Goal: Information Seeking & Learning: Learn about a topic

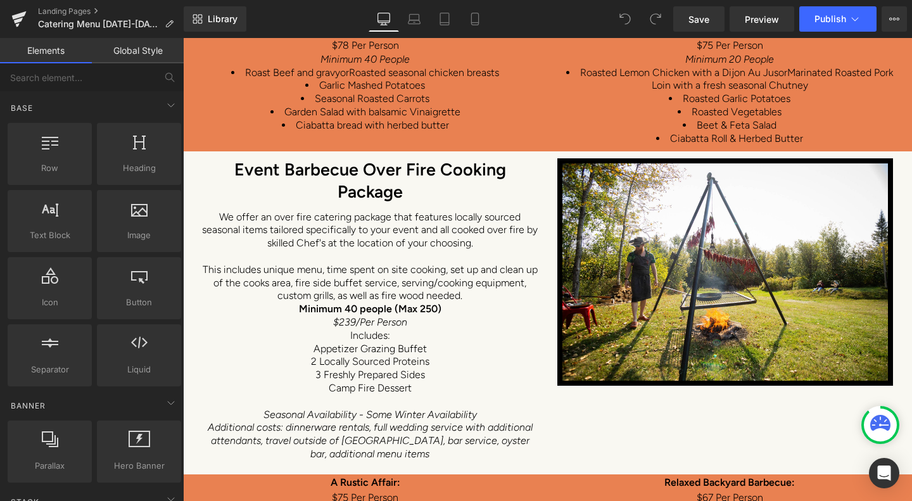
scroll to position [6648, 0]
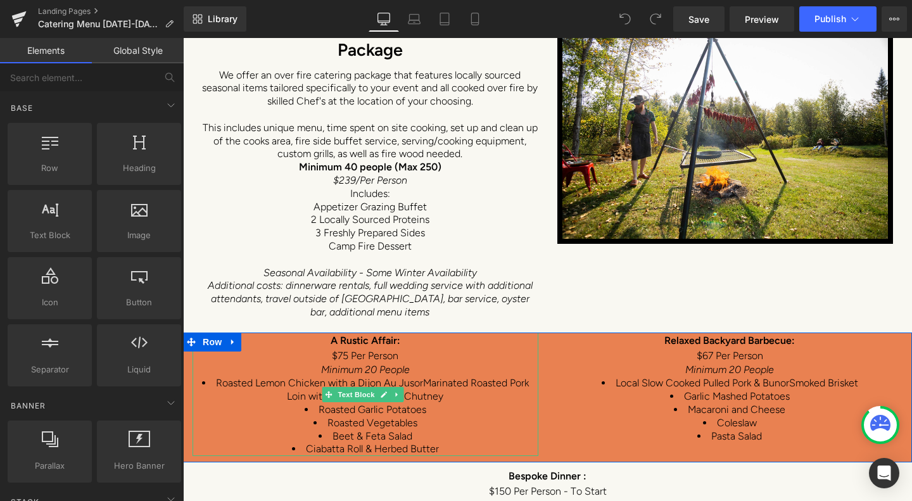
click at [217, 377] on span "Roasted Lemon Chicken with a Dijon Au Jus" at bounding box center [315, 383] width 198 height 12
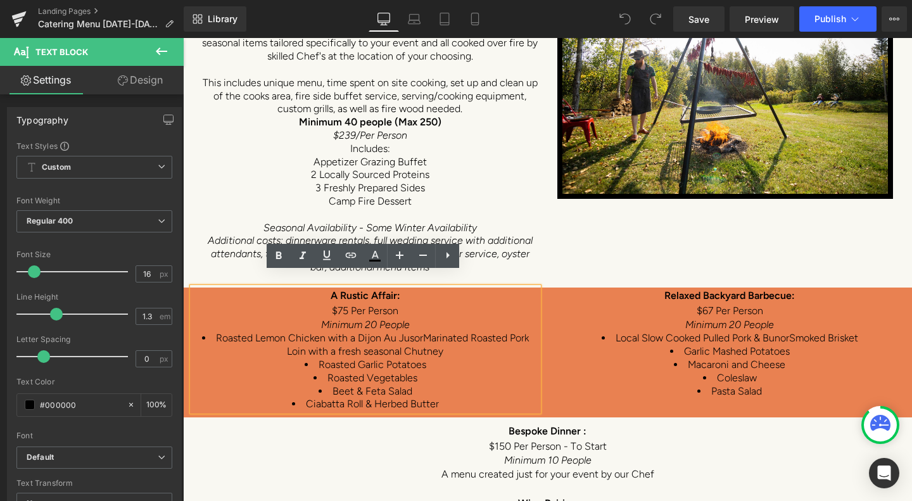
scroll to position [6711, 0]
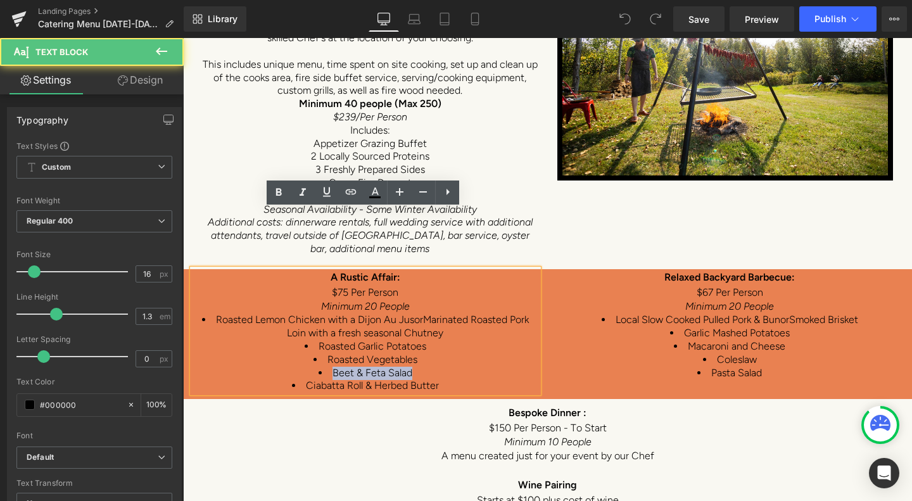
drag, startPoint x: 409, startPoint y: 313, endPoint x: 322, endPoint y: 318, distance: 87.5
click at [322, 367] on li "Beet & Feta Salad" at bounding box center [365, 373] width 346 height 13
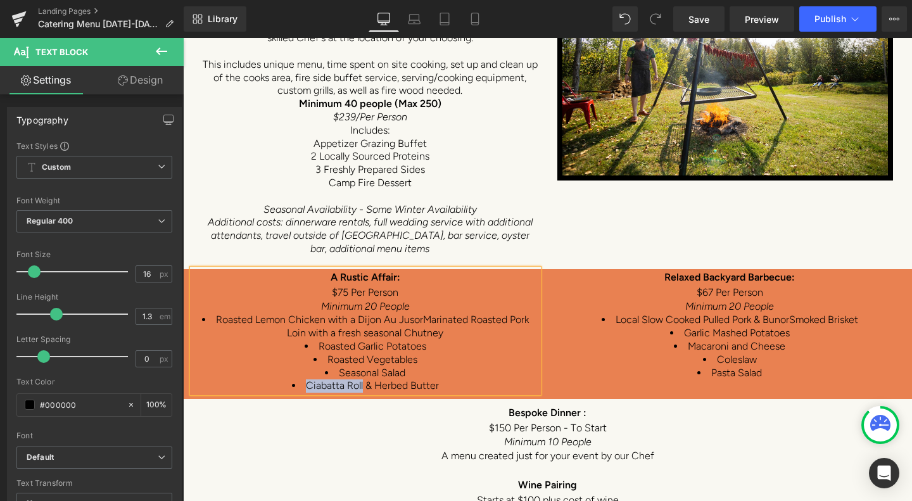
drag, startPoint x: 360, startPoint y: 324, endPoint x: 303, endPoint y: 332, distance: 57.6
click at [303, 379] on li "Ciabatta Roll & Herbed Butter" at bounding box center [365, 385] width 346 height 13
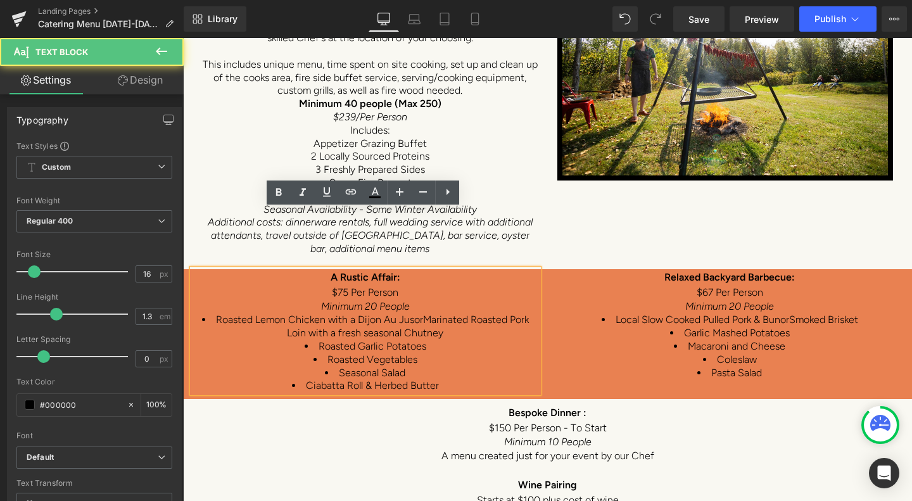
click at [413, 353] on span "Roasted Vegetables" at bounding box center [372, 359] width 90 height 12
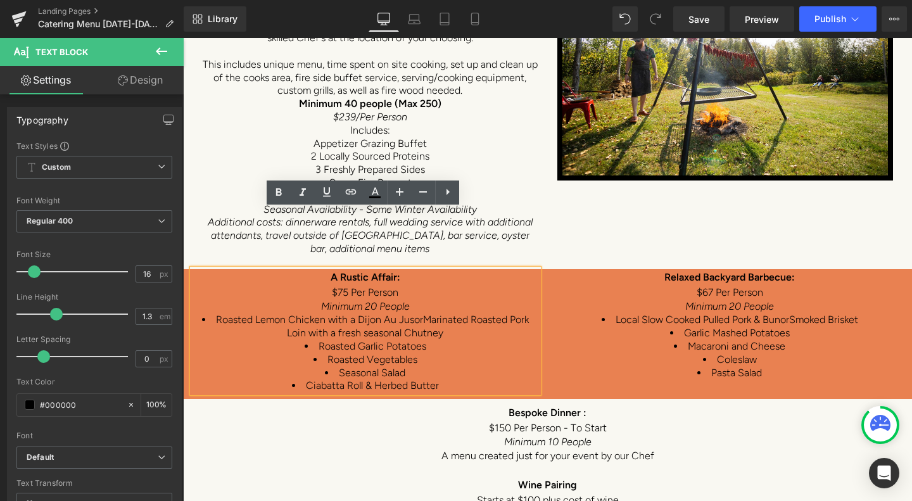
click at [365, 353] on span "Roasted Vegetables" at bounding box center [372, 359] width 90 height 12
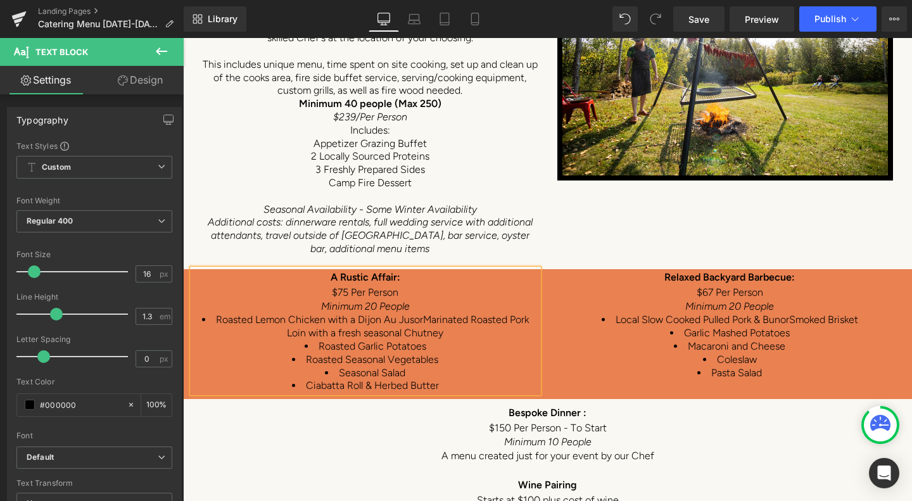
click at [440, 353] on li "Roasted Seasonal Vegetables" at bounding box center [365, 359] width 346 height 13
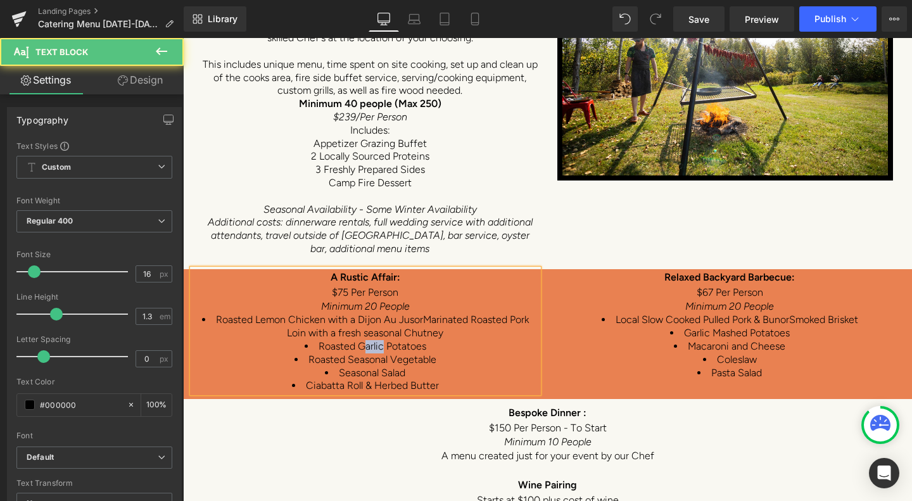
drag, startPoint x: 380, startPoint y: 287, endPoint x: 360, endPoint y: 287, distance: 20.3
click at [360, 340] on span "Roasted Garlic Potatoes" at bounding box center [372, 346] width 108 height 12
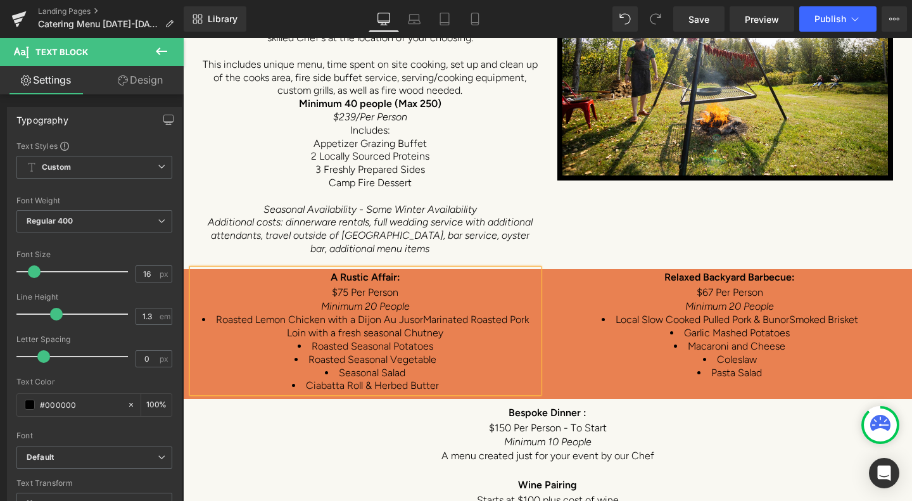
click at [393, 271] on span "A Rustic Affair:" at bounding box center [365, 277] width 70 height 12
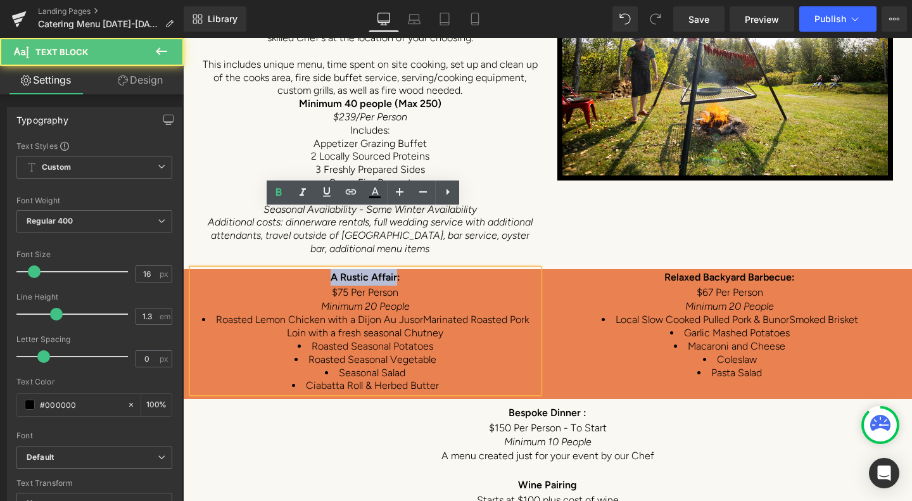
drag, startPoint x: 395, startPoint y: 214, endPoint x: 301, endPoint y: 211, distance: 94.4
click at [301, 269] on p "A Rustic Affair:" at bounding box center [365, 277] width 346 height 16
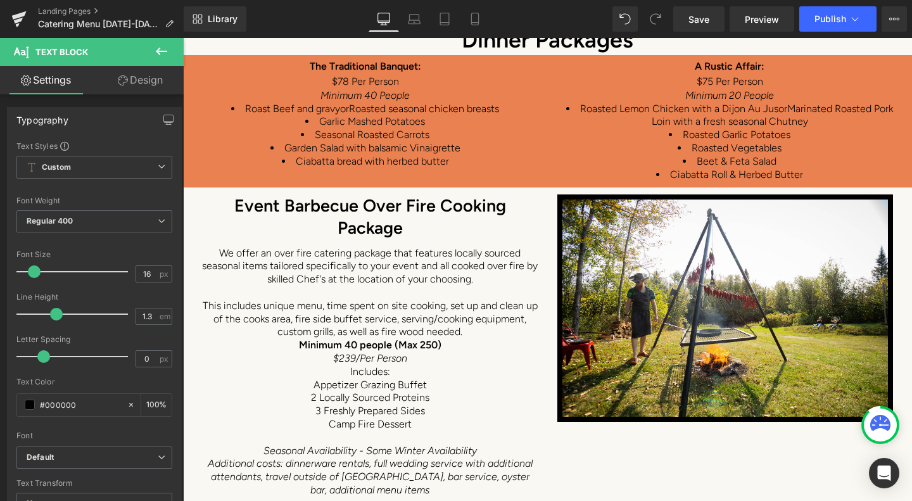
scroll to position [6648, 0]
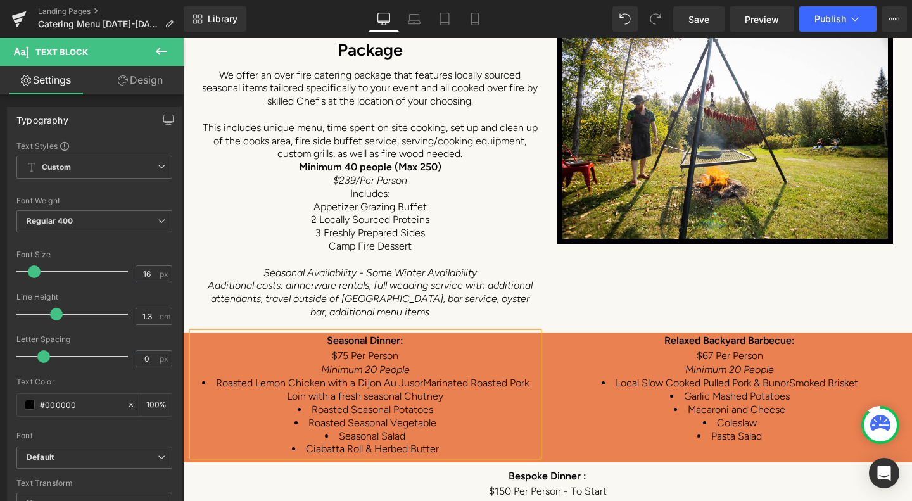
click at [343, 349] on span "$75 Per Person" at bounding box center [365, 355] width 66 height 12
click at [340, 377] on span "Roasted Lemon Chicken with a Dijon Au Jus" at bounding box center [315, 383] width 198 height 12
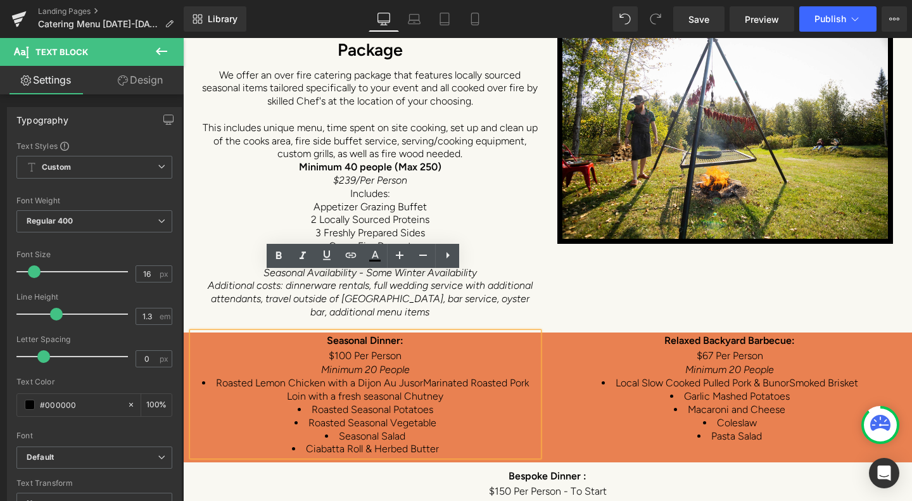
click at [339, 349] on span "$100 Per Person" at bounding box center [365, 355] width 73 height 12
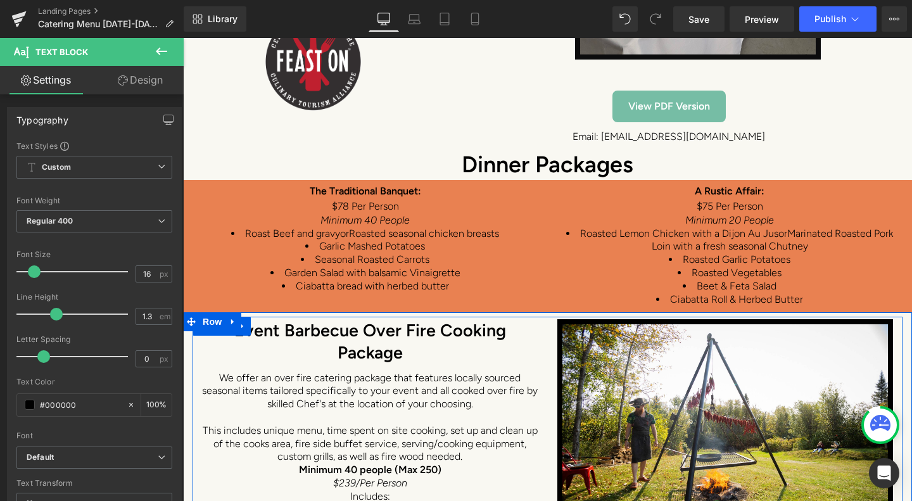
scroll to position [6331, 0]
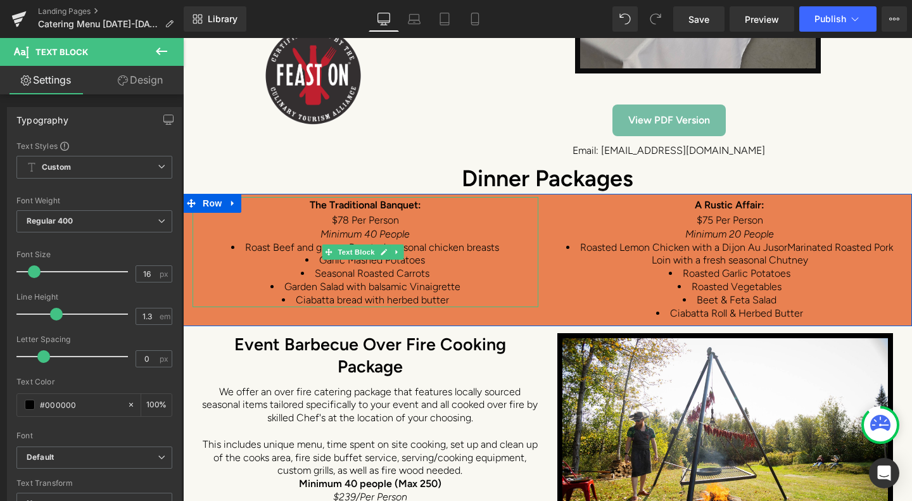
click at [344, 214] on span "$78 Per Person" at bounding box center [365, 220] width 67 height 12
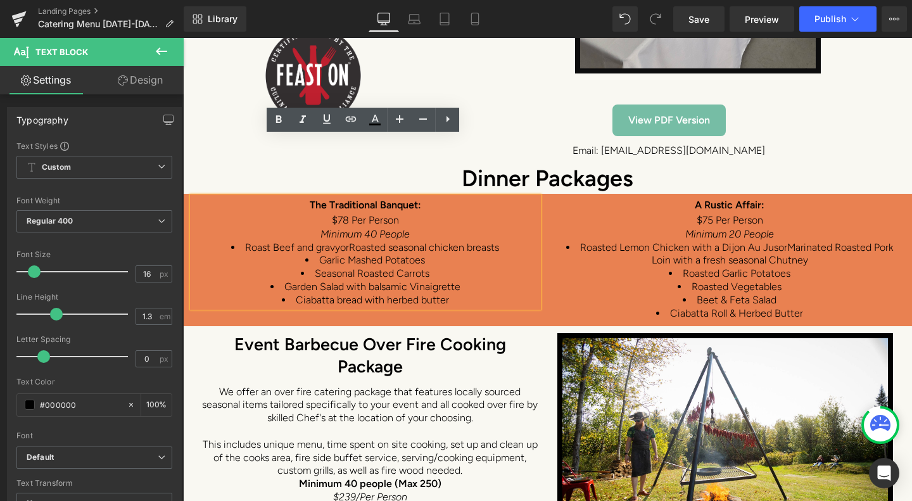
click at [343, 214] on span "$78 Per Person" at bounding box center [365, 220] width 67 height 12
click at [702, 214] on span "$75 Per Person" at bounding box center [729, 220] width 66 height 12
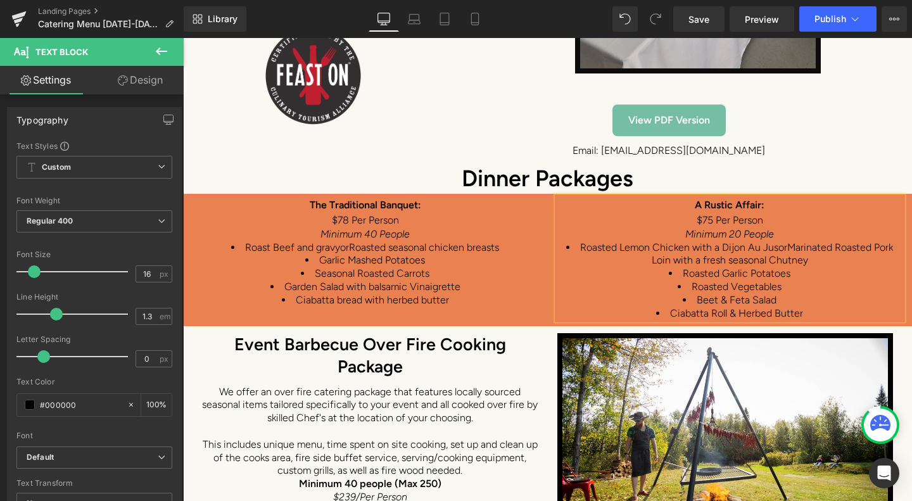
click at [698, 214] on span "$75 Per Person" at bounding box center [729, 220] width 66 height 12
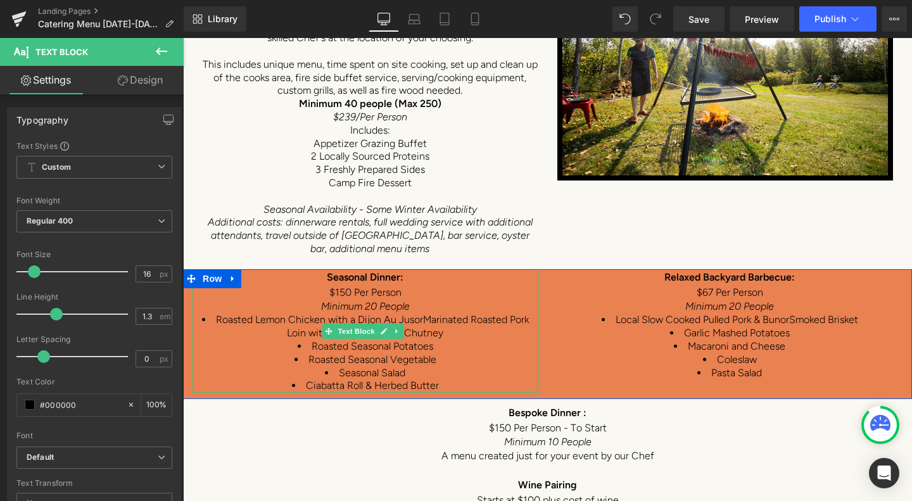
click at [457, 299] on p "Minimum 20 People" at bounding box center [365, 306] width 346 height 14
drag, startPoint x: 210, startPoint y: 257, endPoint x: 495, endPoint y: 269, distance: 285.8
click at [495, 313] on li "Roasted Lemon Chicken with a Dijon Au Jus or Marinated Roasted Pork Loin with a…" at bounding box center [365, 326] width 346 height 27
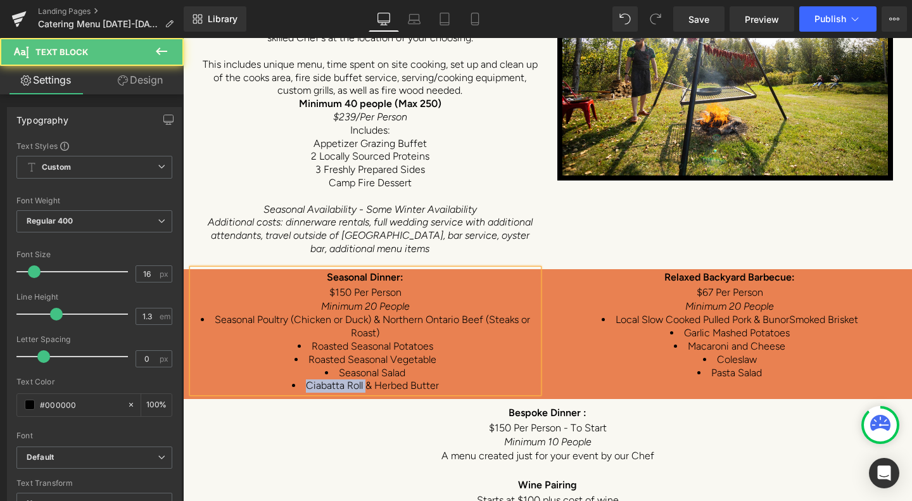
drag, startPoint x: 303, startPoint y: 328, endPoint x: 363, endPoint y: 325, distance: 59.6
click at [363, 379] on span "Ciabatta Roll & Herbed Butter" at bounding box center [372, 385] width 133 height 12
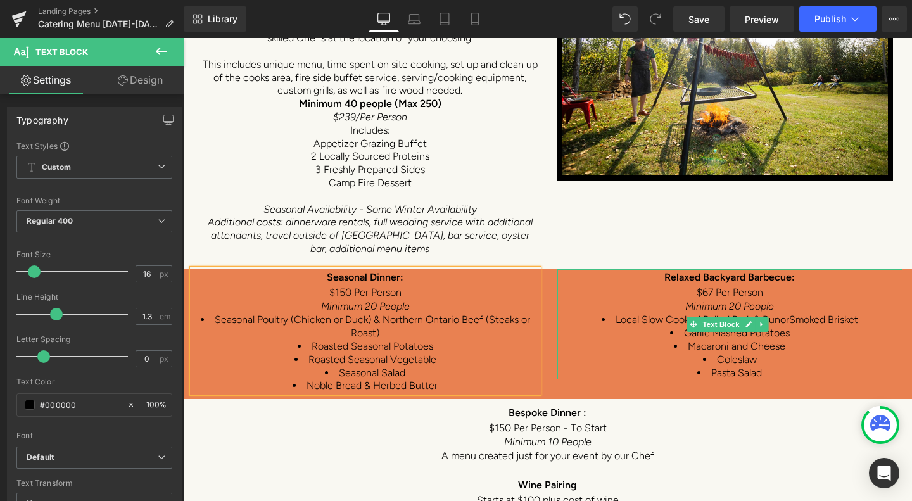
click at [703, 286] on span "$67 Per Person" at bounding box center [729, 292] width 66 height 12
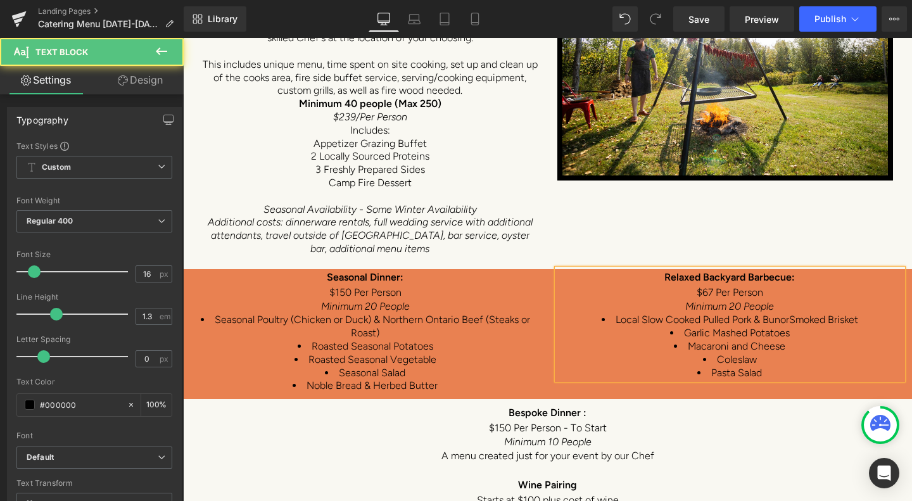
click at [702, 286] on span "$67 Per Person" at bounding box center [729, 292] width 66 height 12
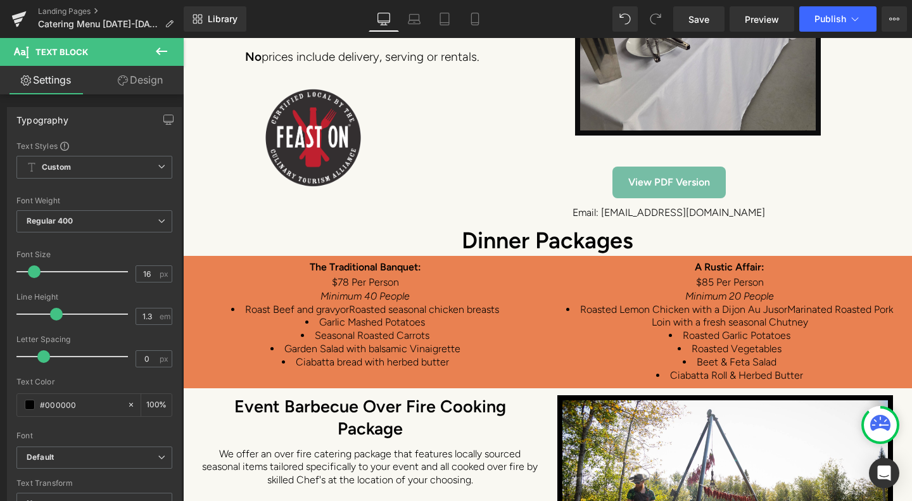
scroll to position [6268, 0]
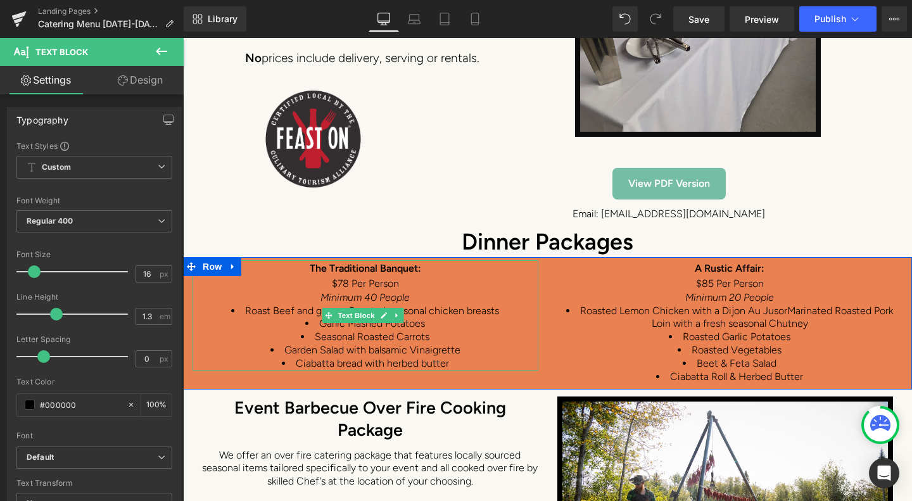
click at [343, 277] on span "$78 Per Person" at bounding box center [365, 283] width 67 height 12
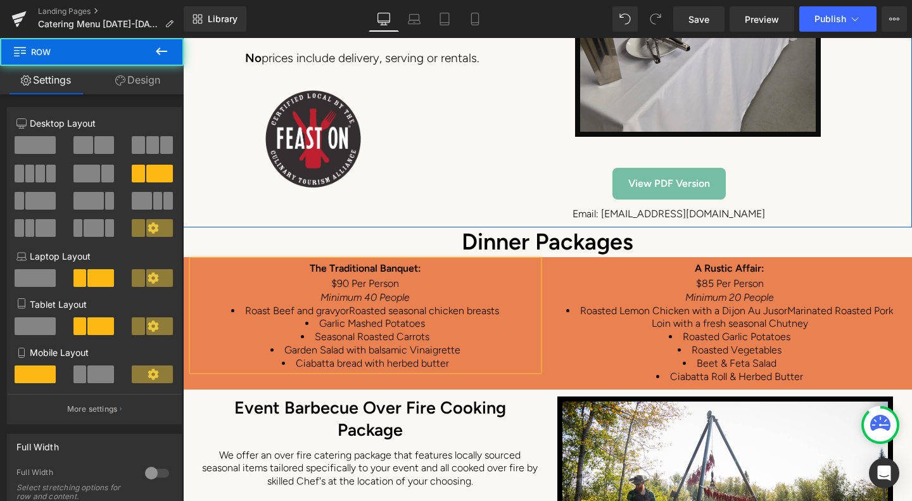
click at [391, 157] on div "OUR INGREDEINTS ARE ALL AS LOCALLY SOURCED AS POSSIBLE and are available depend…" at bounding box center [547, 22] width 729 height 409
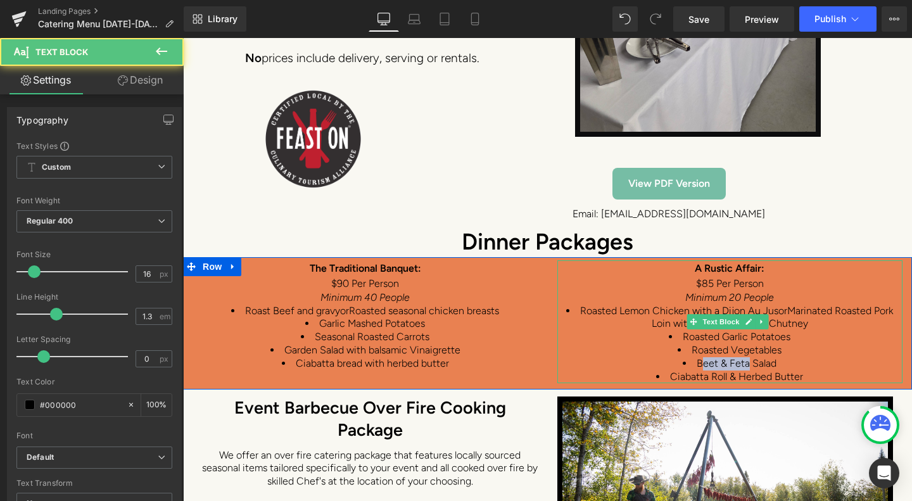
drag, startPoint x: 740, startPoint y: 304, endPoint x: 693, endPoint y: 304, distance: 46.9
click at [696, 357] on span "Beet & Feta Salad" at bounding box center [736, 363] width 80 height 12
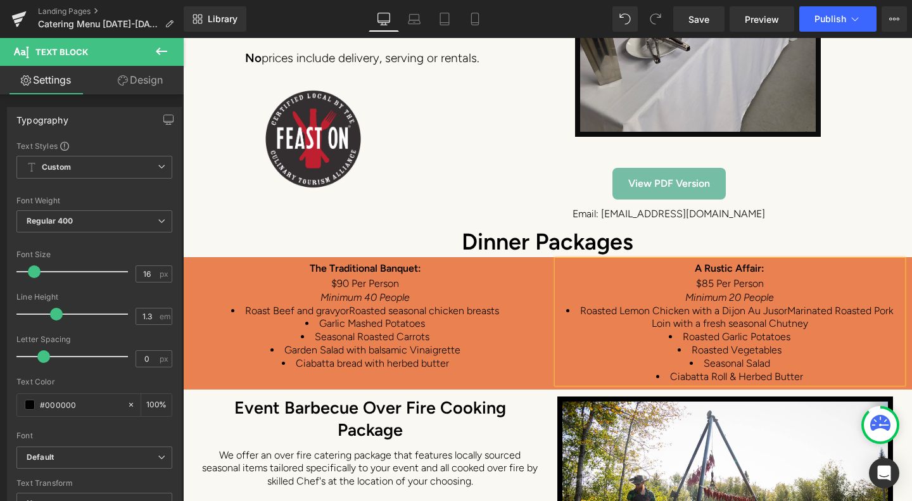
click at [778, 305] on span "or" at bounding box center [782, 311] width 9 height 12
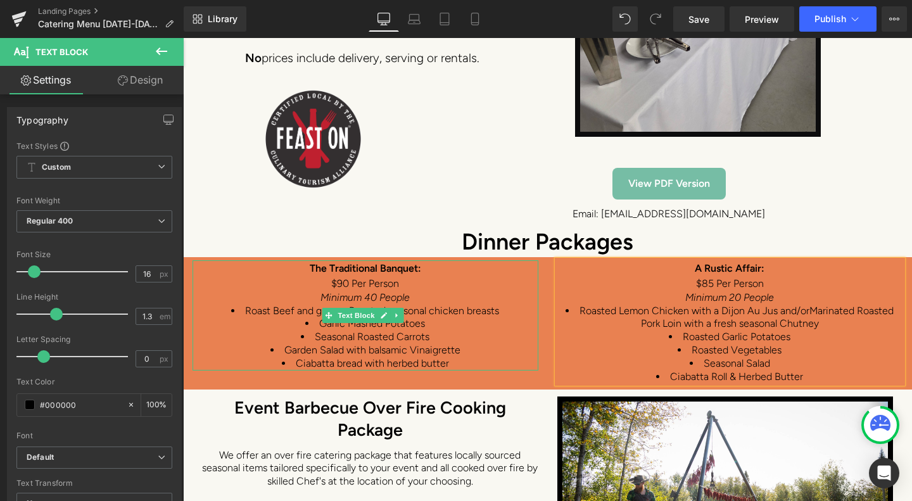
click at [282, 305] on span "Roast Beef and gravy" at bounding box center [292, 311] width 95 height 12
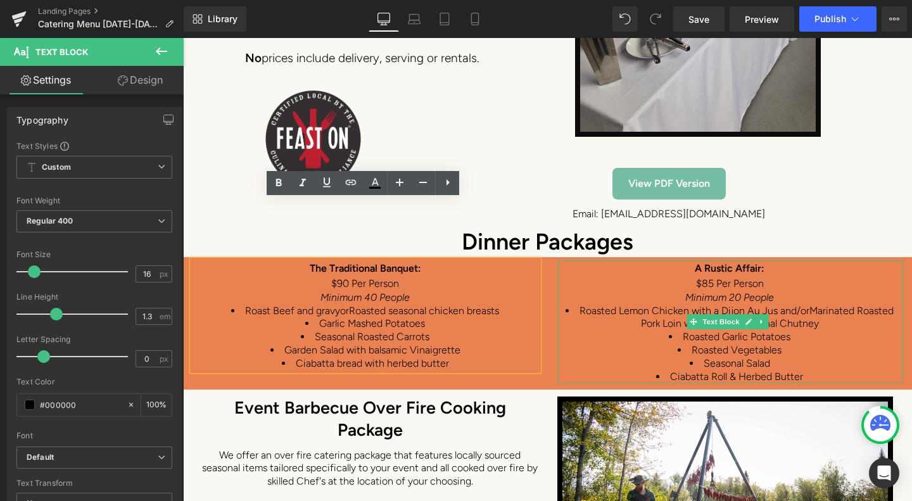
click at [800, 305] on span "or" at bounding box center [804, 311] width 9 height 12
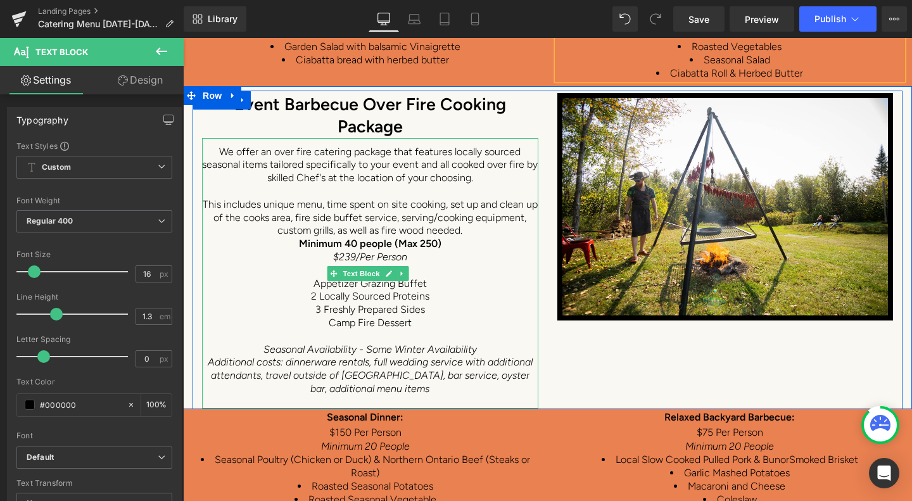
scroll to position [6648, 0]
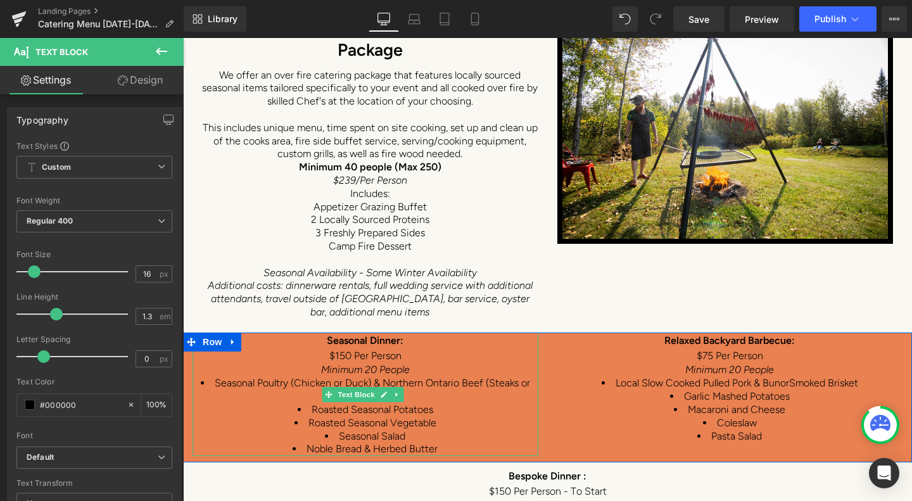
click at [368, 334] on span "Seasonal Dinner:" at bounding box center [365, 340] width 77 height 12
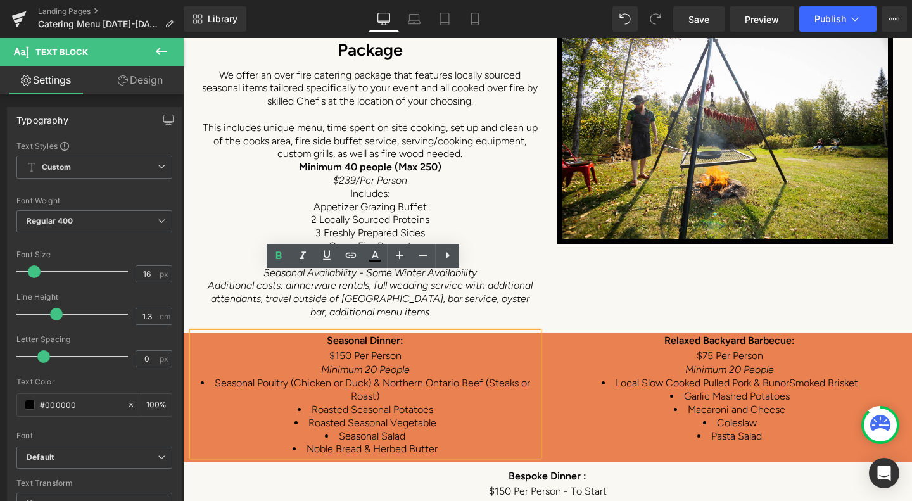
click at [339, 349] on span "$150 Per Person" at bounding box center [365, 355] width 72 height 12
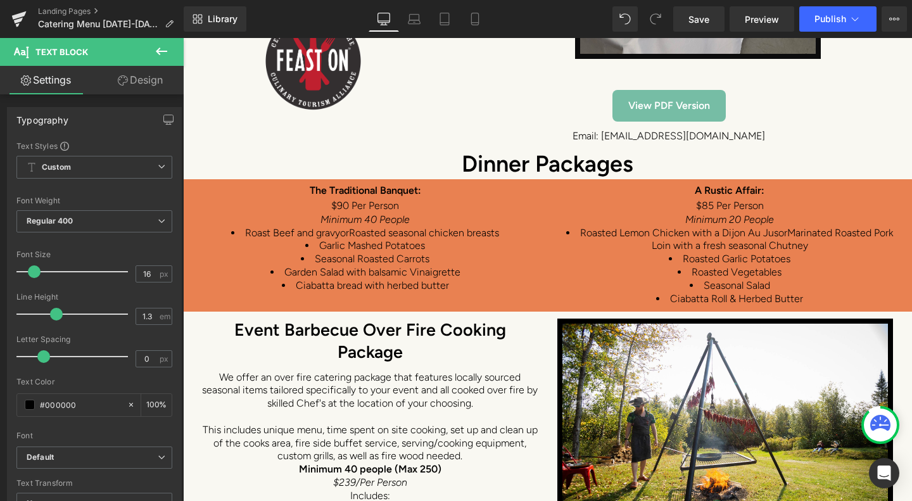
scroll to position [6331, 0]
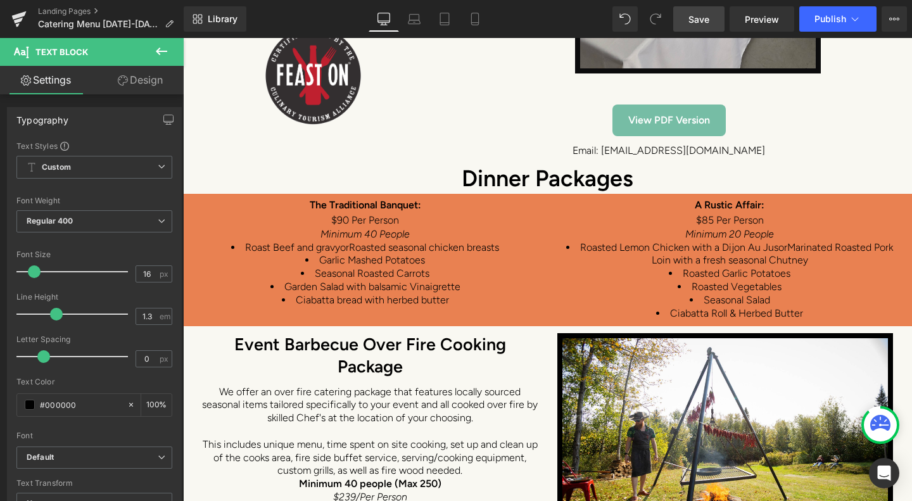
click at [705, 13] on span "Save" at bounding box center [698, 19] width 21 height 13
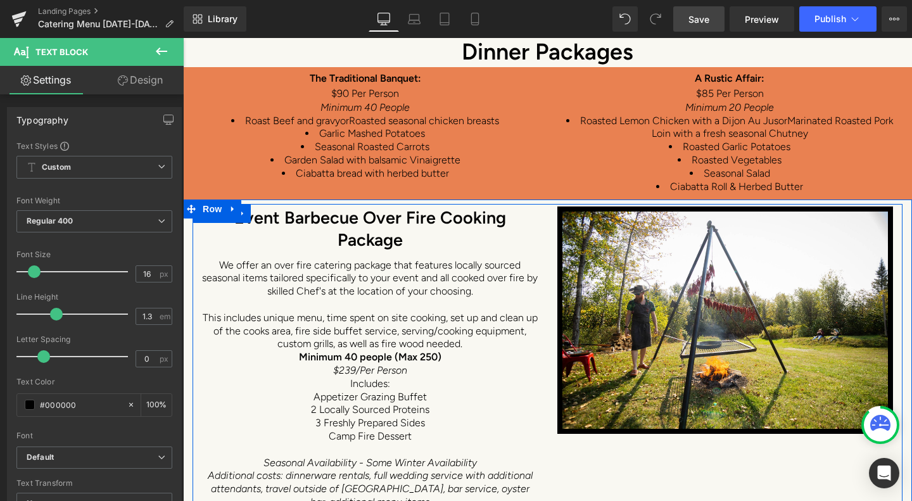
scroll to position [6521, 0]
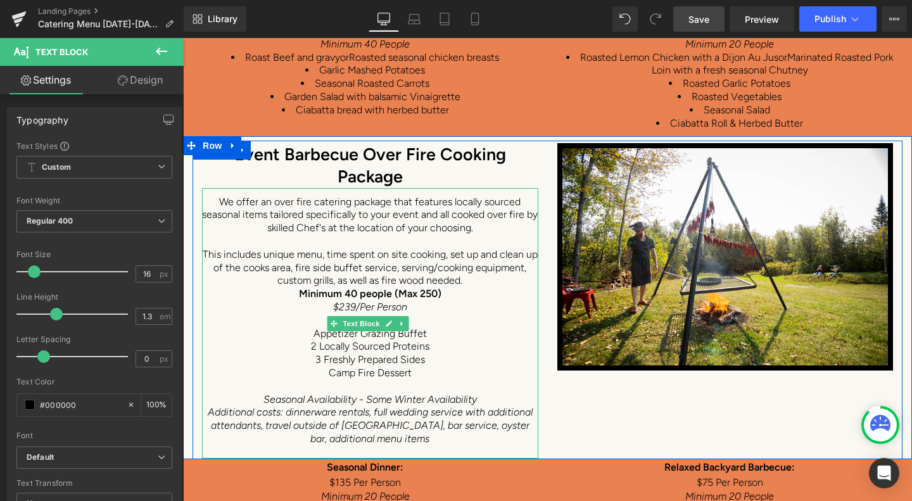
click at [348, 287] on strong "Minimum 40 people (Max 250)" at bounding box center [370, 293] width 142 height 12
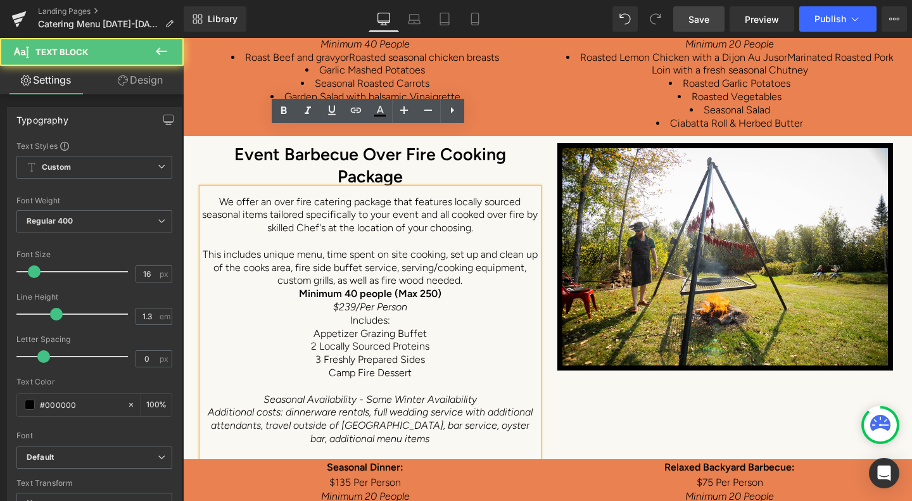
click at [350, 287] on strong "Minimum 40 people (Max 250)" at bounding box center [370, 293] width 142 height 12
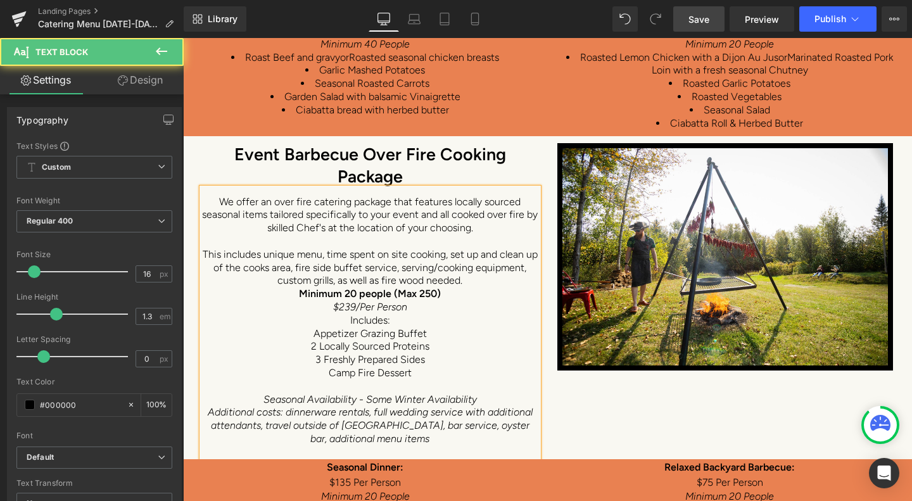
click at [372, 248] on p "This includes unique menu, time spent on site cooking, set up and clean up of t…" at bounding box center [370, 267] width 336 height 39
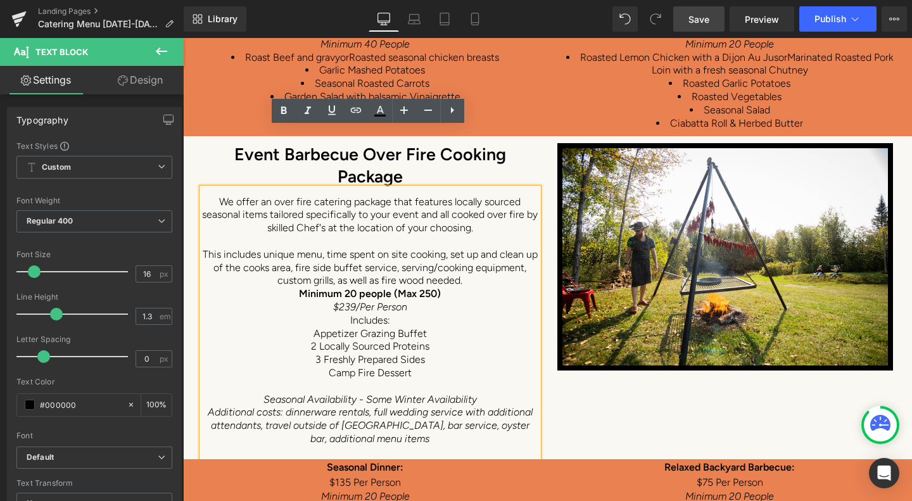
click at [351, 301] on icon "$239/Per Person" at bounding box center [370, 307] width 74 height 12
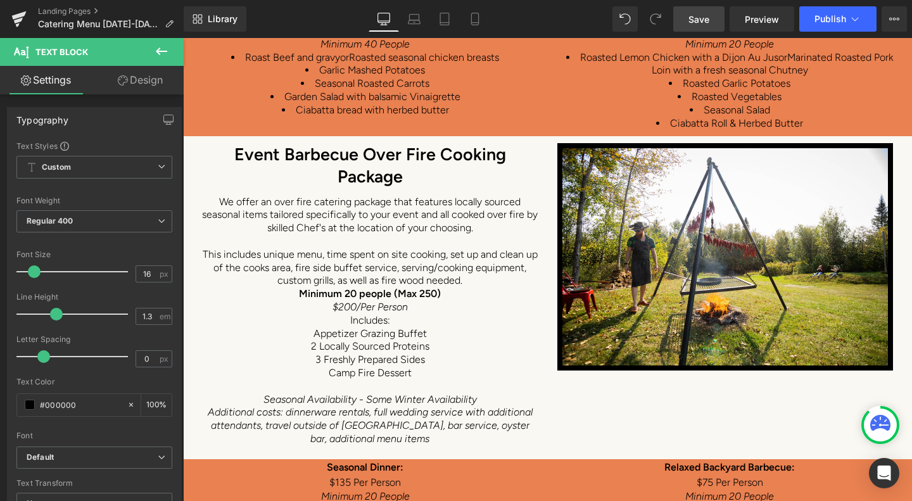
click at [708, 22] on span "Save" at bounding box center [698, 19] width 21 height 13
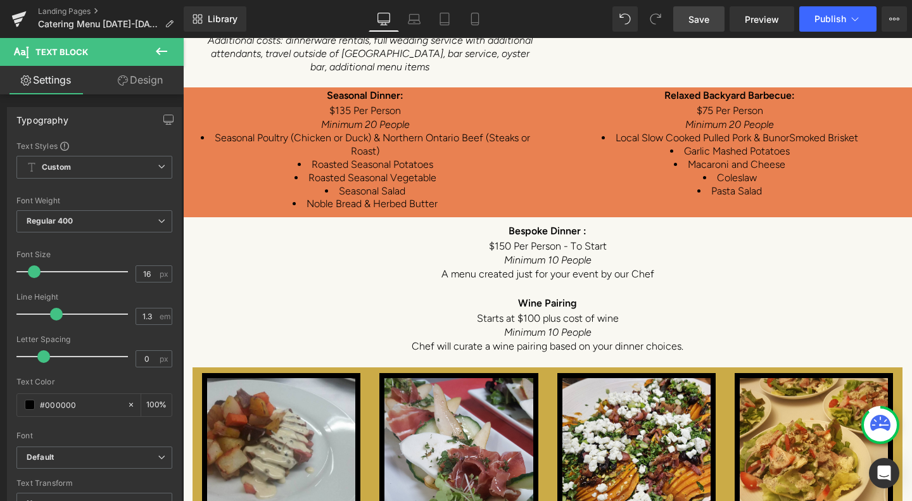
scroll to position [6901, 0]
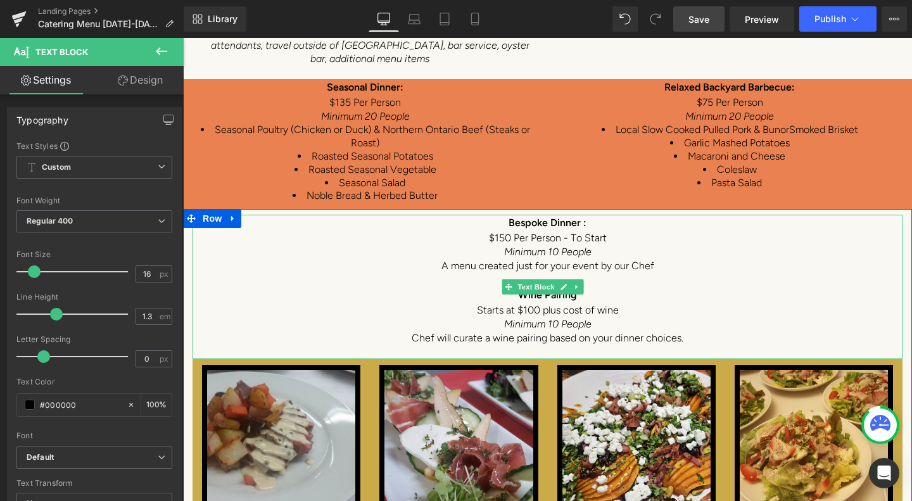
click at [534, 304] on span "Starts at $100 plus cost of wine" at bounding box center [548, 310] width 142 height 12
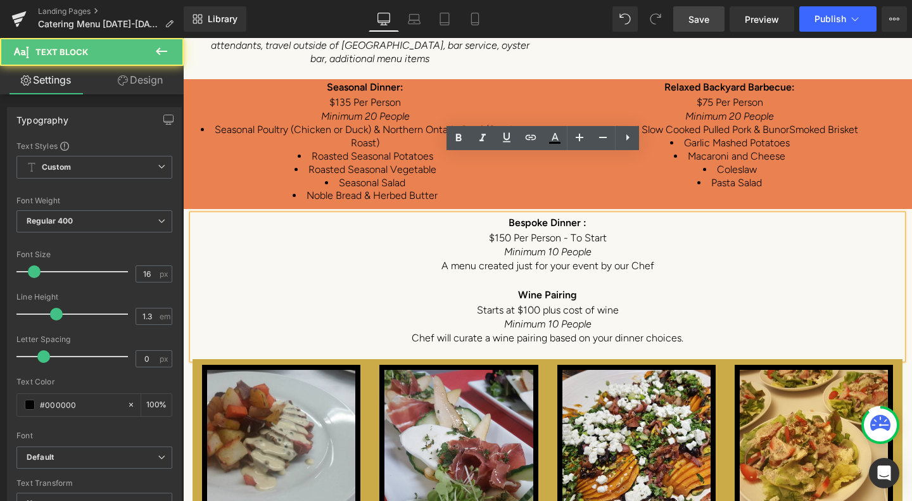
click at [532, 304] on span "Starts at $100 plus cost of wine" at bounding box center [548, 310] width 142 height 12
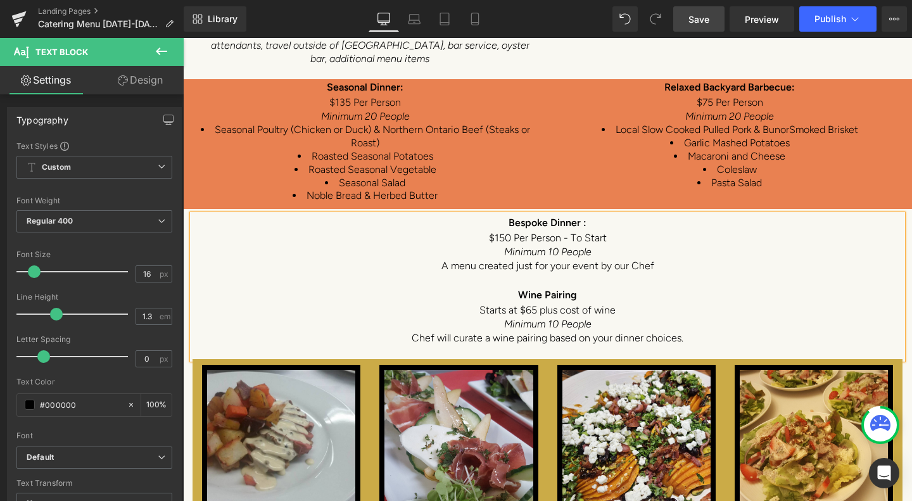
click at [707, 11] on link "Save" at bounding box center [698, 18] width 51 height 25
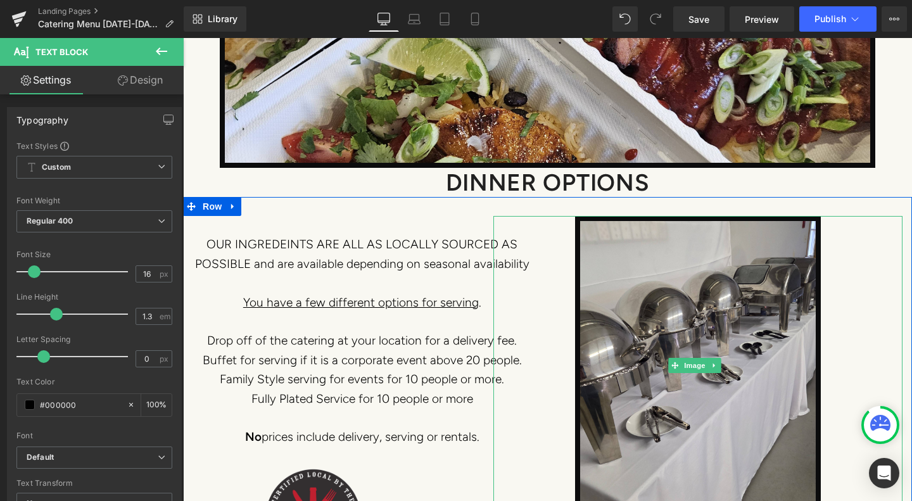
scroll to position [5888, 0]
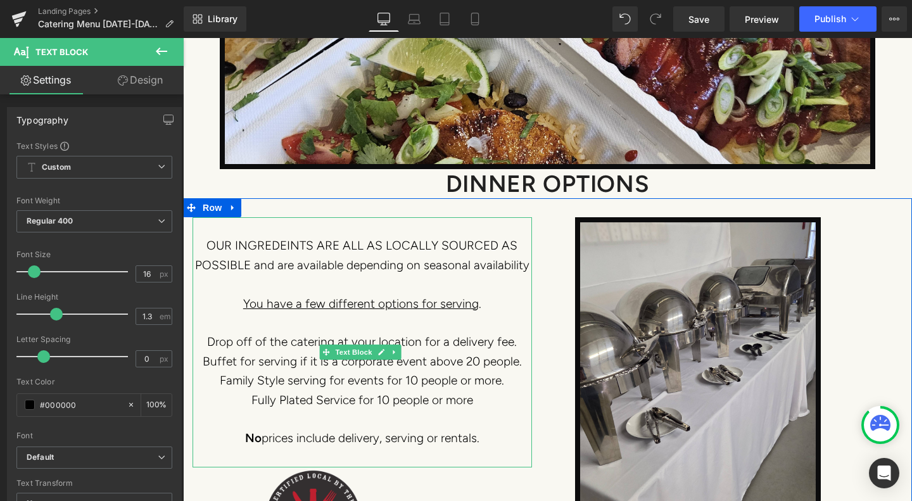
click at [387, 354] on span "Buffet for serving if it is a corporate event above 20 people." at bounding box center [362, 361] width 319 height 15
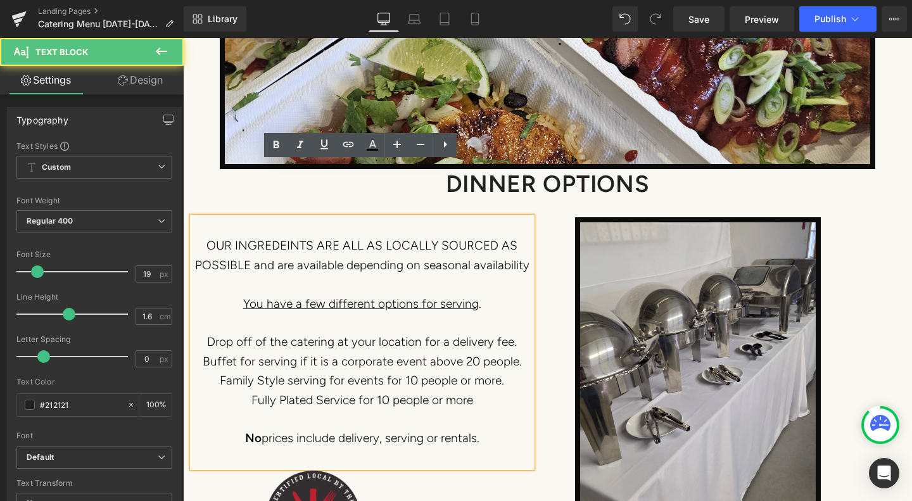
click at [387, 354] on span "Buffet for serving if it is a corporate event above 20 people." at bounding box center [362, 361] width 319 height 15
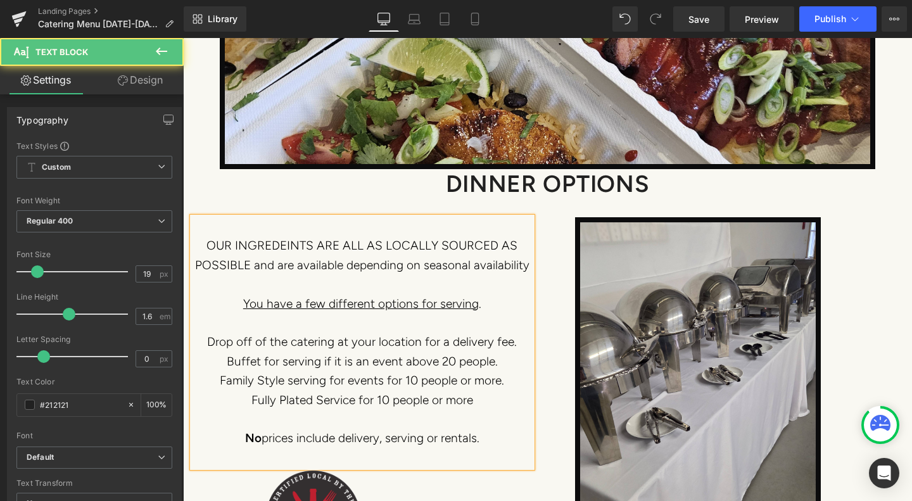
click at [413, 373] on span "Family Style serving for events for 10 people or more." at bounding box center [362, 380] width 284 height 15
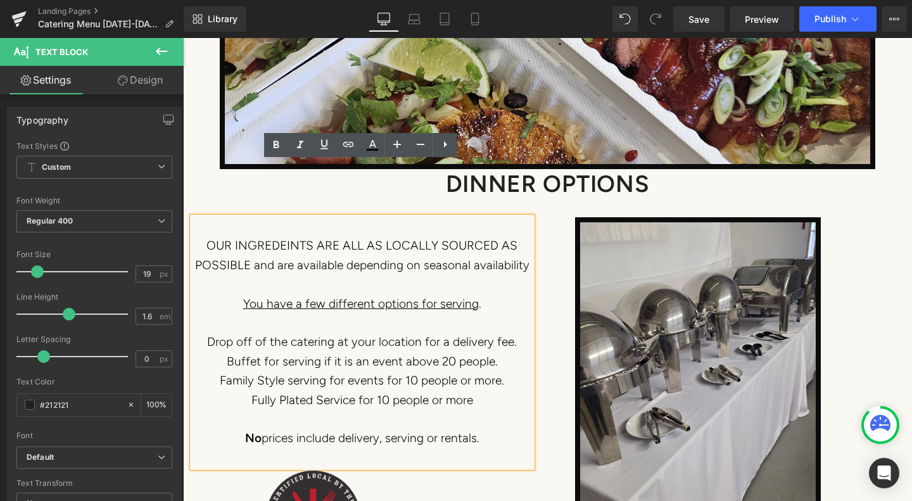
click at [431, 272] on div "Image View PDF Version Button Email: [EMAIL_ADDRESS][DOMAIN_NAME] Text Block" at bounding box center [669, 409] width 486 height 384
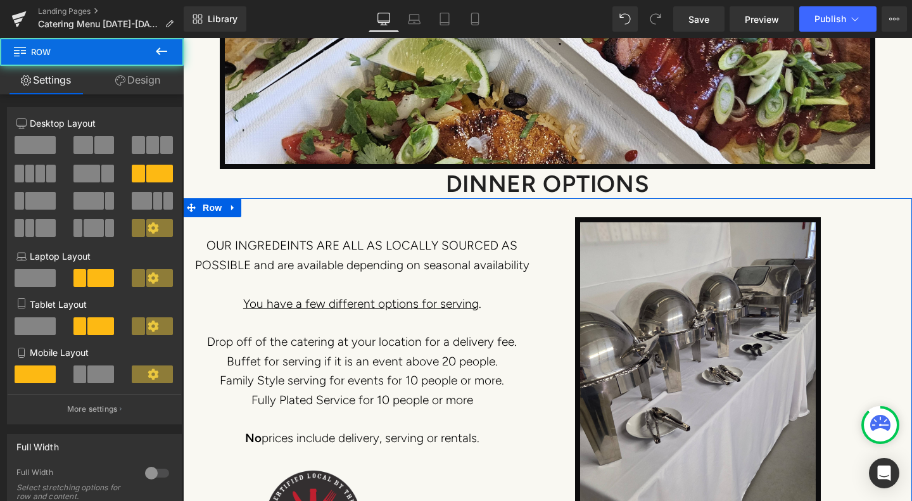
click at [431, 268] on div "Image View PDF Version Button Email: [EMAIL_ADDRESS][DOMAIN_NAME] Text Block" at bounding box center [669, 409] width 486 height 384
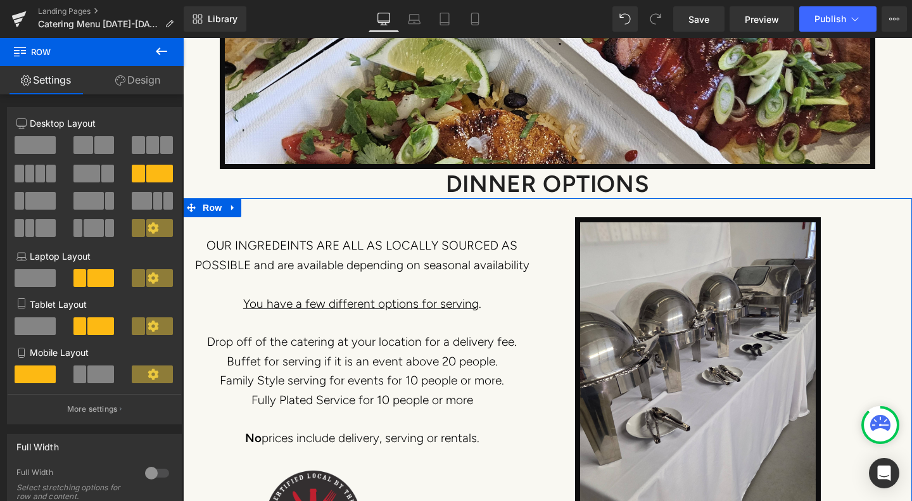
click at [431, 268] on div "Image View PDF Version Button Email: [EMAIL_ADDRESS][DOMAIN_NAME] Text Block" at bounding box center [669, 409] width 486 height 384
click at [437, 267] on div "Image View PDF Version Button Email: [EMAIL_ADDRESS][DOMAIN_NAME] Text Block" at bounding box center [669, 409] width 486 height 384
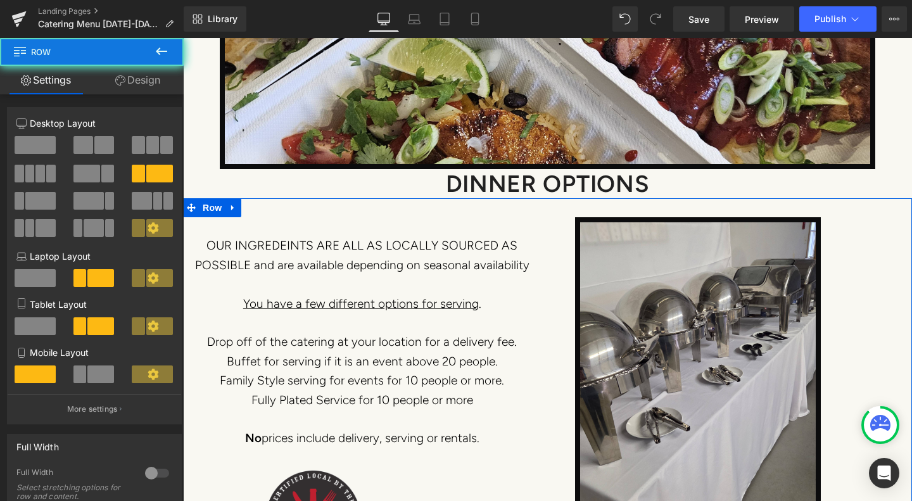
click at [437, 267] on div "Image View PDF Version Button Email: [EMAIL_ADDRESS][DOMAIN_NAME] Text Block" at bounding box center [669, 409] width 486 height 384
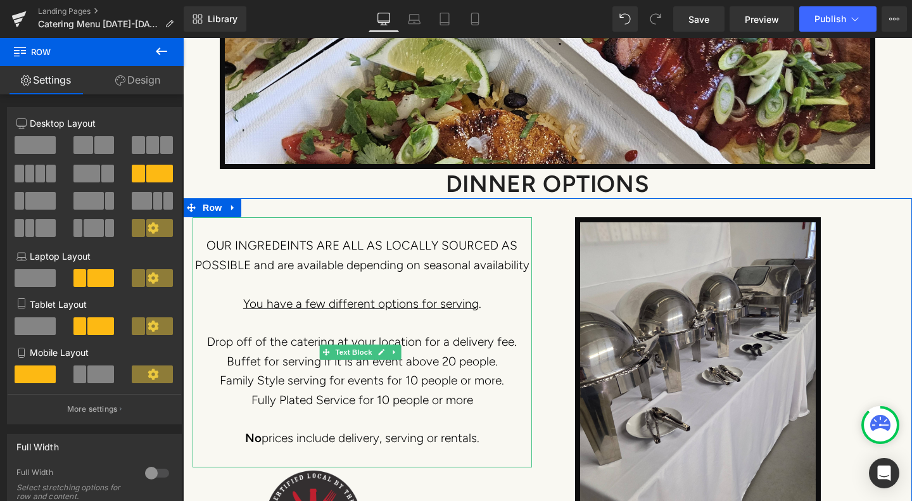
click at [365, 296] on u "You have a few different options for serving" at bounding box center [361, 303] width 236 height 15
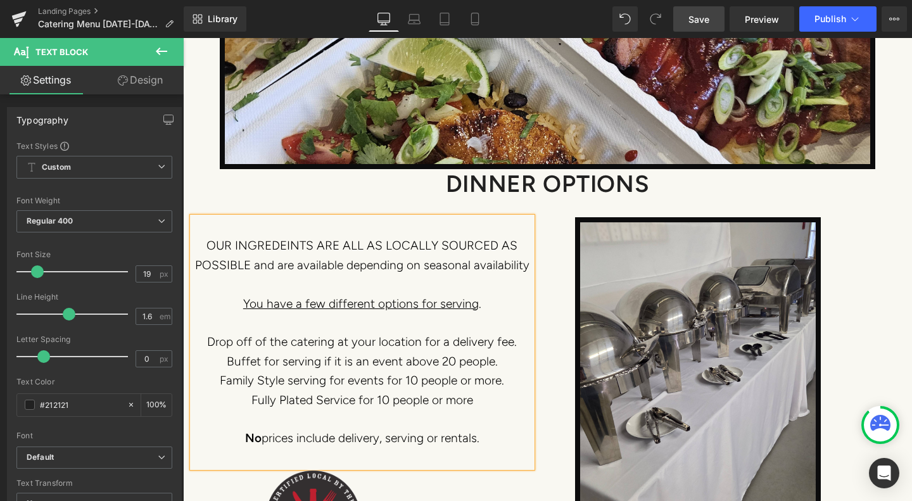
click at [703, 20] on span "Save" at bounding box center [698, 19] width 21 height 13
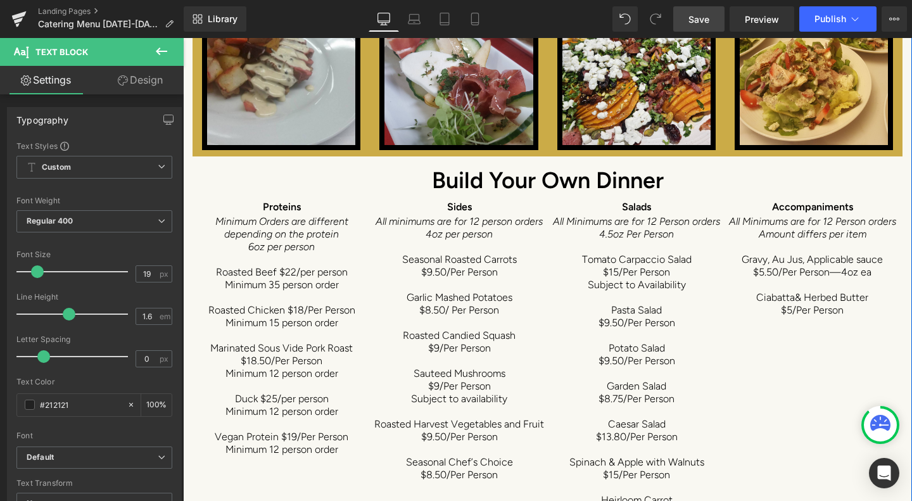
scroll to position [7281, 0]
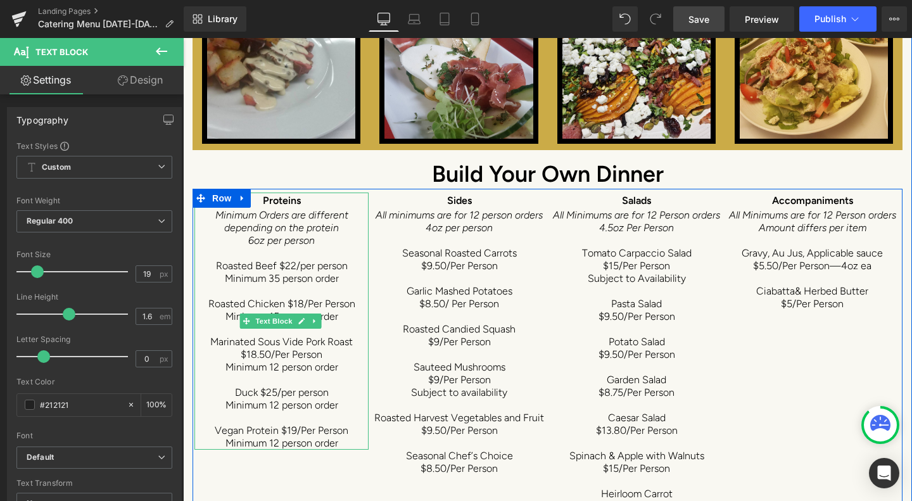
click at [293, 260] on span "Roasted Beef $22/per person" at bounding box center [282, 266] width 132 height 12
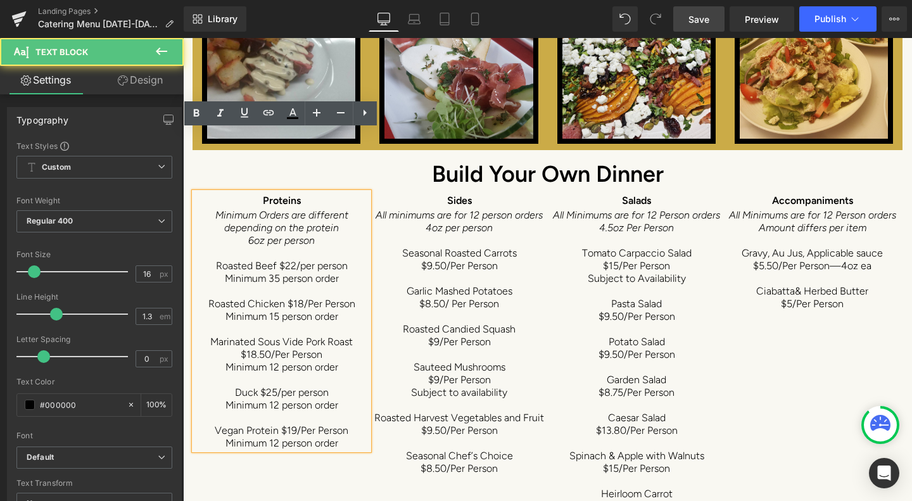
click at [293, 260] on span "Roasted Beef $22/per person" at bounding box center [282, 266] width 132 height 12
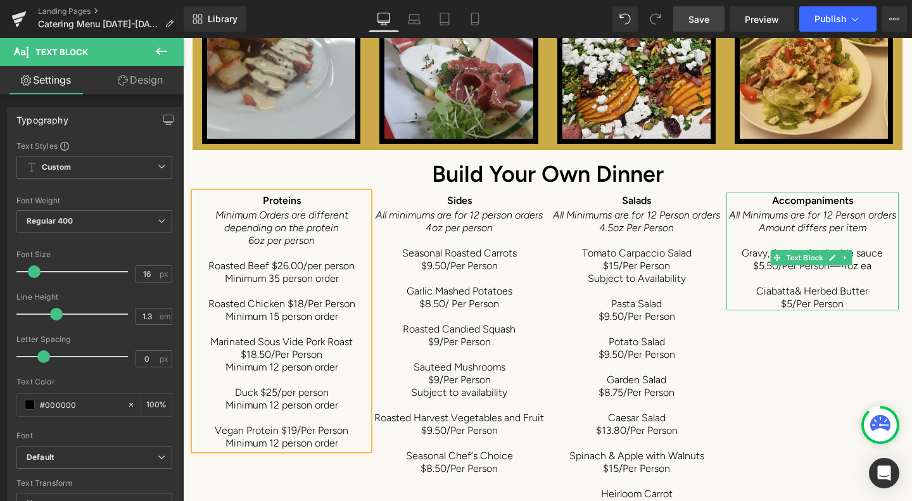
click at [791, 260] on span "$5.50/Per Person—4oz ea" at bounding box center [812, 266] width 118 height 12
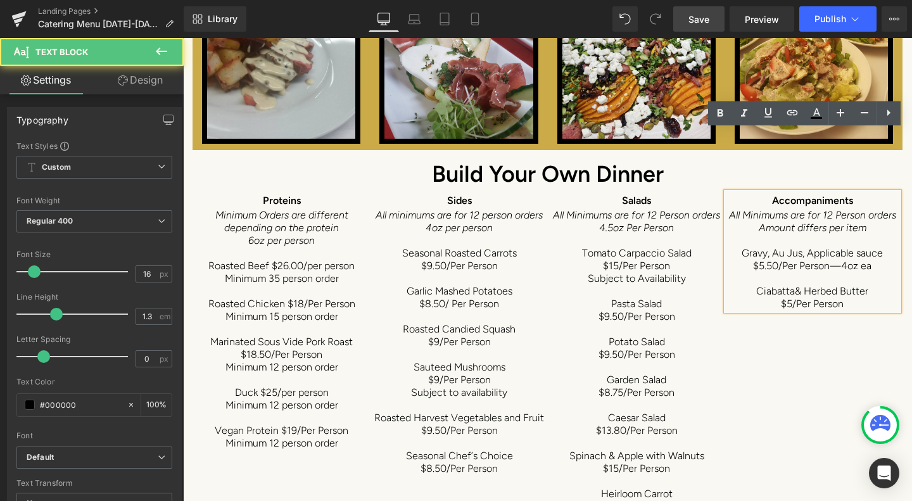
click at [793, 247] on span "Gravy, Au Jus, Applicable sauce" at bounding box center [811, 253] width 141 height 12
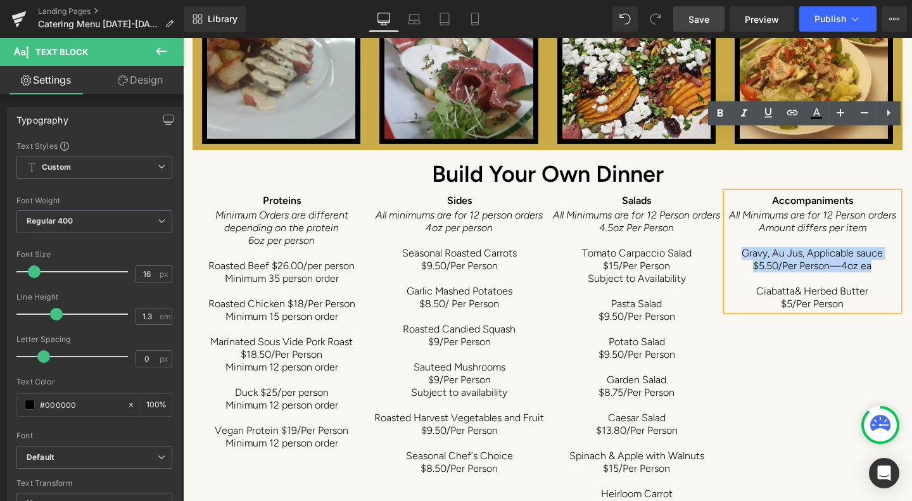
drag, startPoint x: 861, startPoint y: 215, endPoint x: 731, endPoint y: 201, distance: 130.5
click at [731, 201] on div "Accompaniments All Minimums are for 12 Person orders Amount differs per item Gr…" at bounding box center [812, 251] width 172 height 118
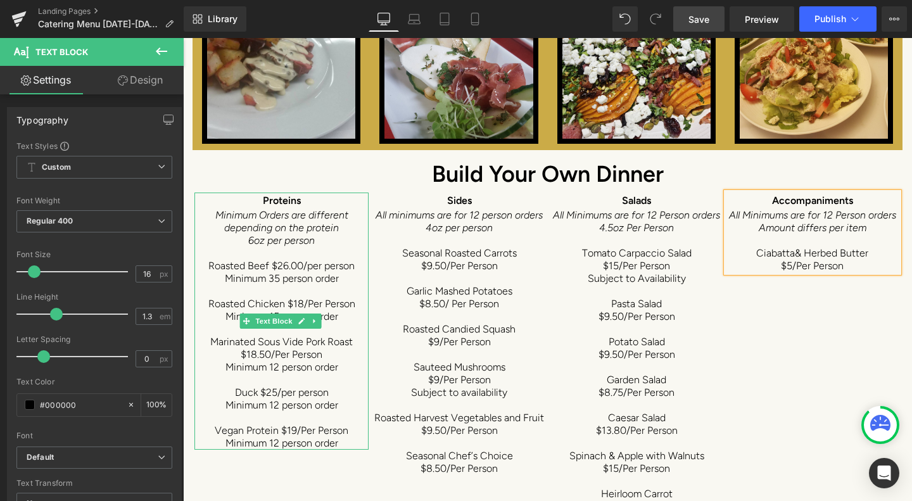
click at [301, 298] on span "Roasted Chicken $18/Per Person" at bounding box center [281, 304] width 147 height 12
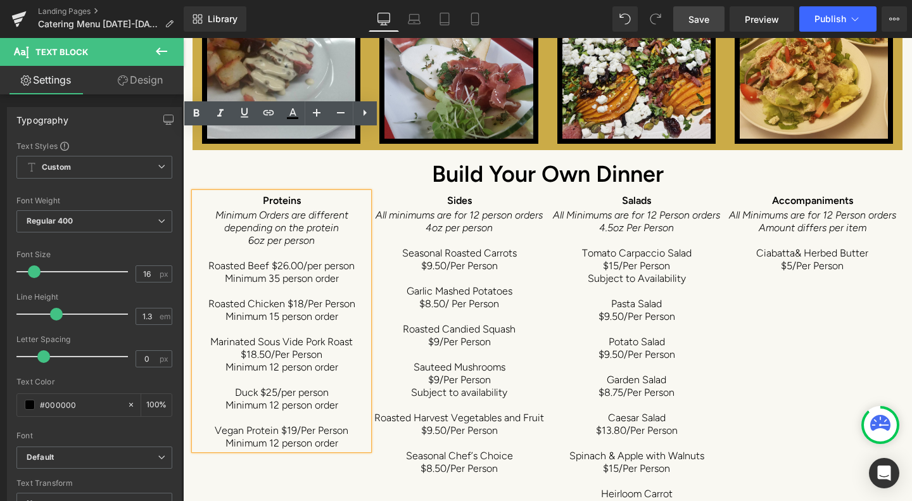
click at [301, 298] on span "Roasted Chicken $18/Per Person" at bounding box center [281, 304] width 147 height 12
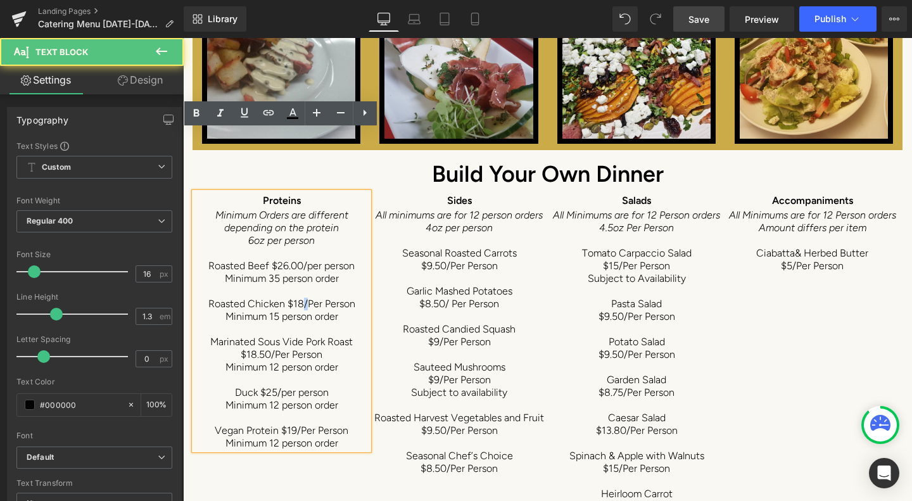
click at [301, 298] on span "Roasted Chicken $18/Per Person" at bounding box center [281, 304] width 147 height 12
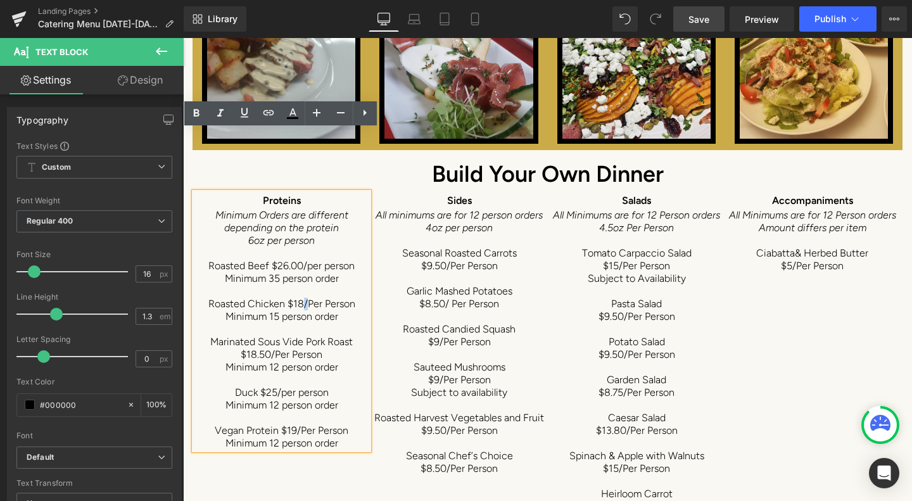
click at [302, 298] on span "Roasted Chicken $18/Per Person" at bounding box center [281, 304] width 147 height 12
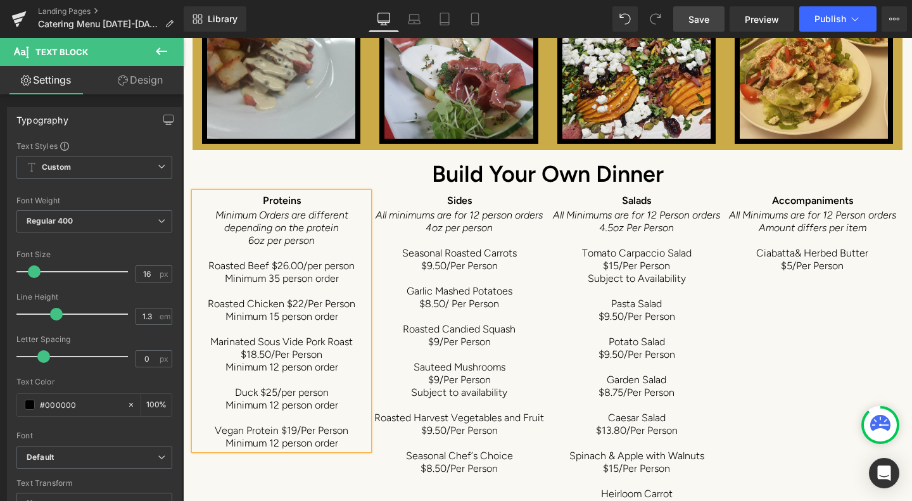
click at [269, 336] on span "Marinated Sous Vide Pork Roast $18.50/Per Person" at bounding box center [281, 348] width 142 height 25
click at [275, 386] on span "Duck $25/per person" at bounding box center [282, 392] width 94 height 12
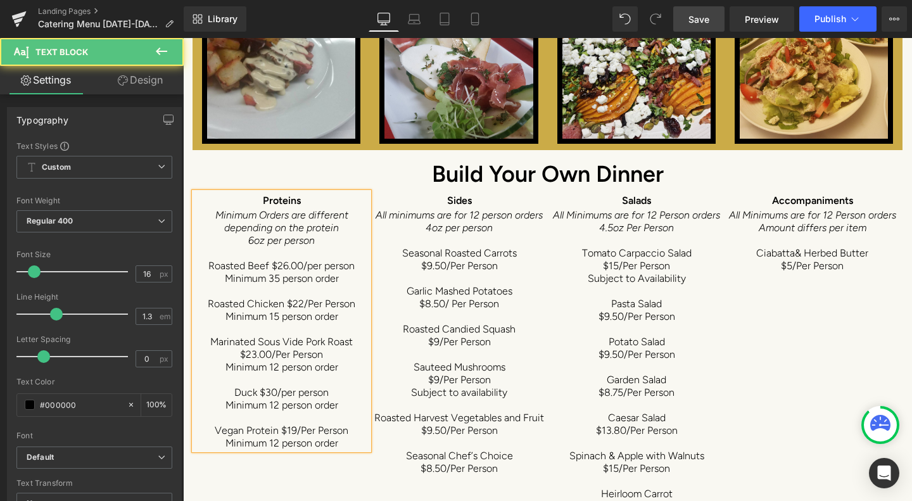
click at [293, 424] on span "Vegan Protein $19/Per Person" at bounding box center [282, 430] width 134 height 12
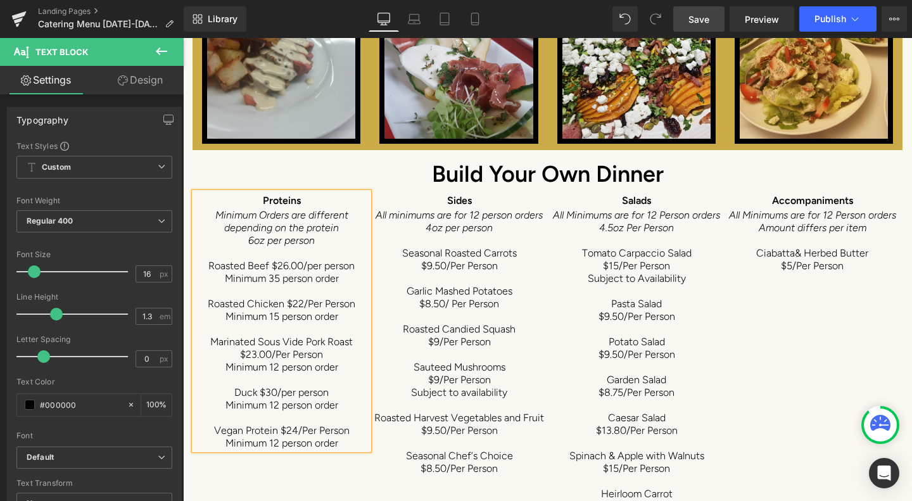
click at [706, 9] on link "Save" at bounding box center [698, 18] width 51 height 25
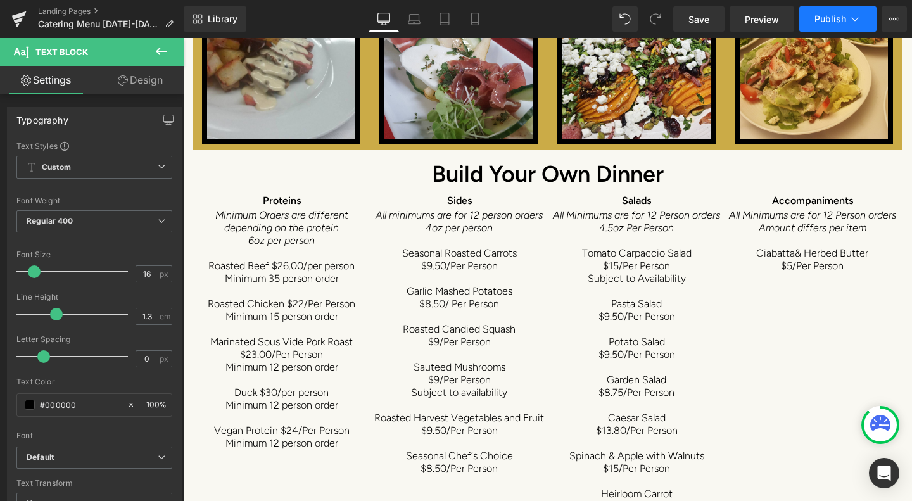
click at [832, 21] on span "Publish" at bounding box center [830, 19] width 32 height 10
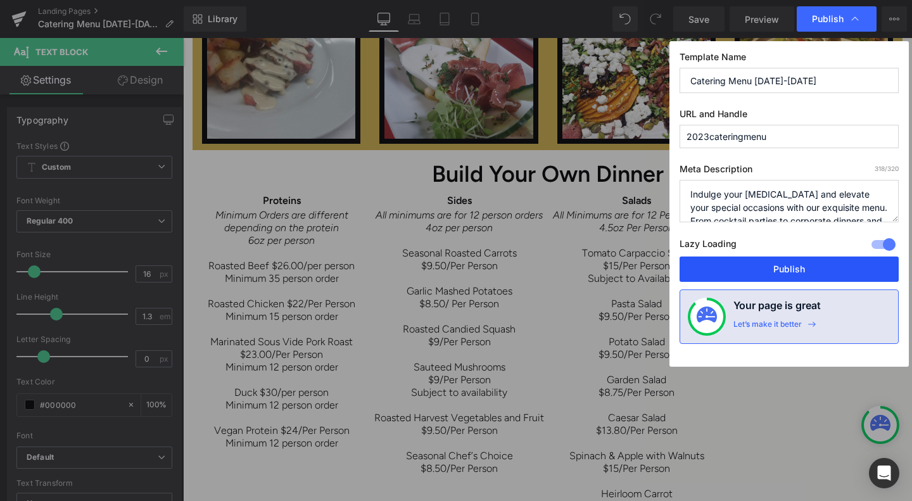
click at [798, 265] on button "Publish" at bounding box center [788, 268] width 219 height 25
